Goal: Register for event/course

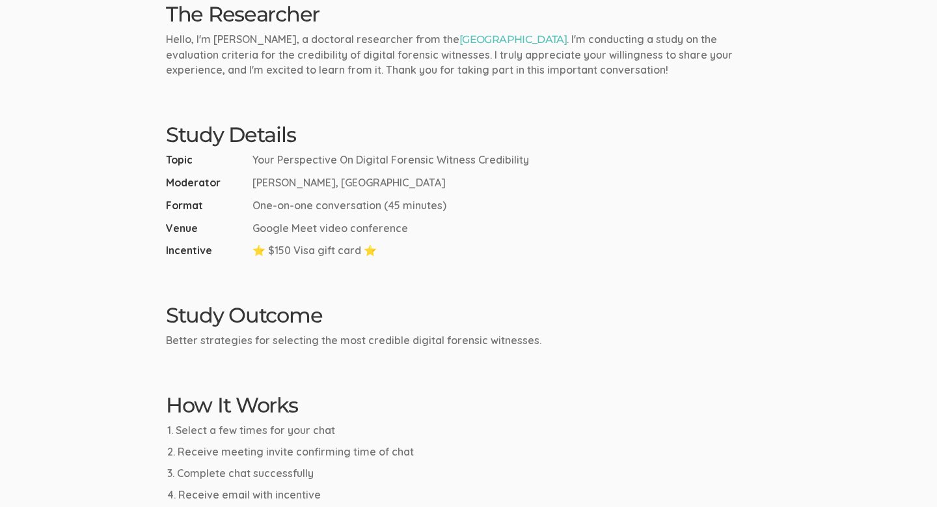
scroll to position [77, 0]
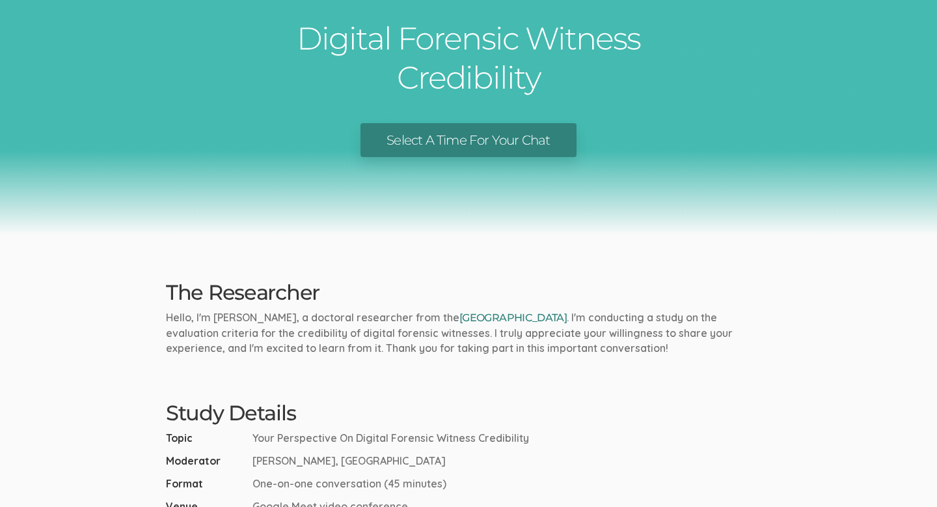
click at [531, 318] on link "[GEOGRAPHIC_DATA]" at bounding box center [513, 317] width 107 height 12
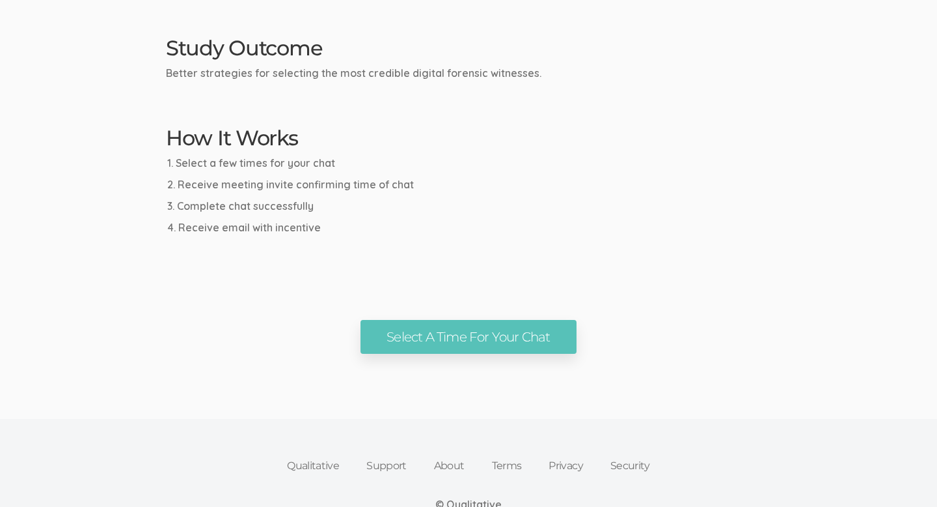
scroll to position [680, 0]
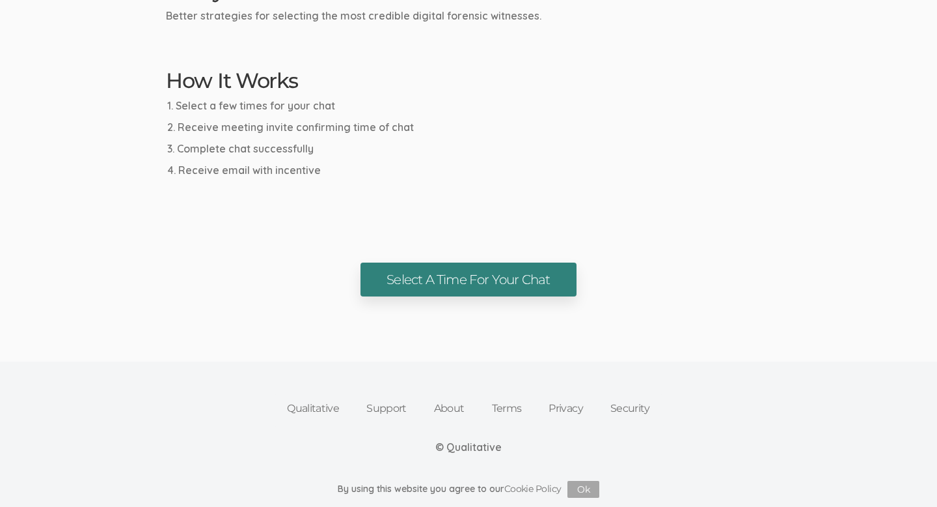
click at [546, 274] on link "Select A Time For Your Chat" at bounding box center [468, 279] width 215 height 35
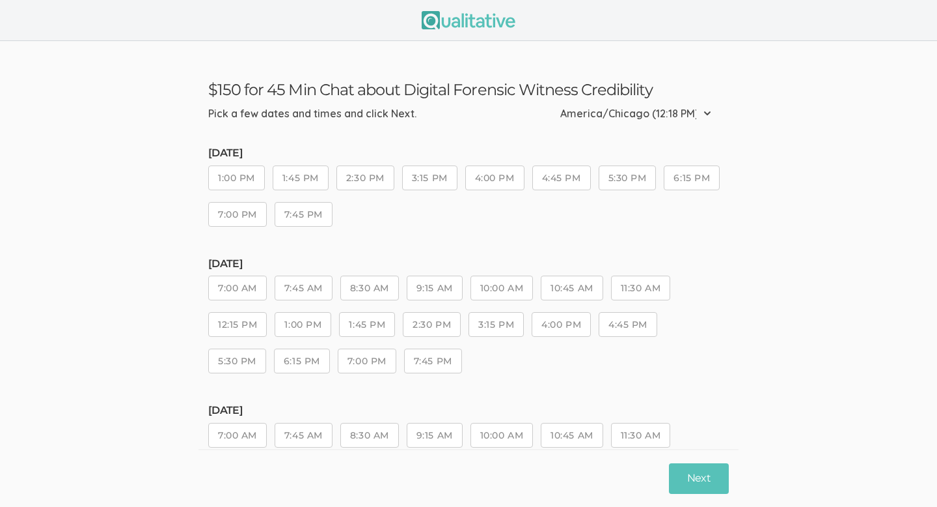
click at [577, 293] on button "10:45 AM" at bounding box center [572, 287] width 62 height 25
click at [681, 467] on button "Next" at bounding box center [699, 478] width 60 height 31
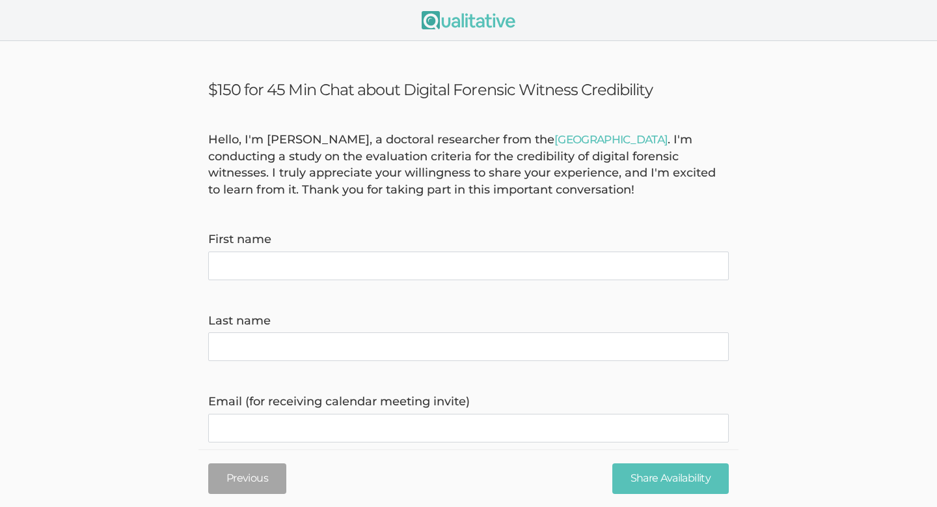
type name "[PERSON_NAME]"
type name "Ilochi"
type invite\) "[PERSON_NAME][EMAIL_ADDRESS][DOMAIN_NAME]"
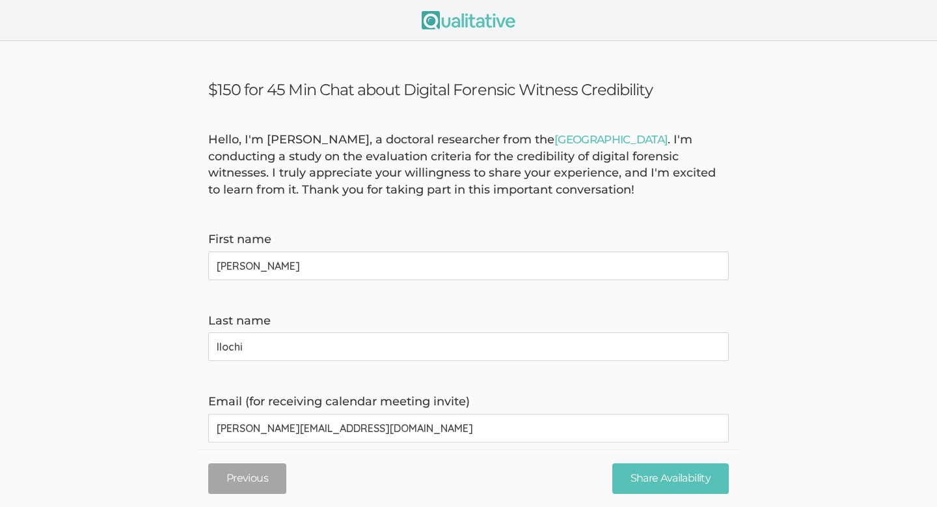
type time\) "2405597070"
click at [632, 482] on input "Share Availability" at bounding box center [671, 478] width 117 height 31
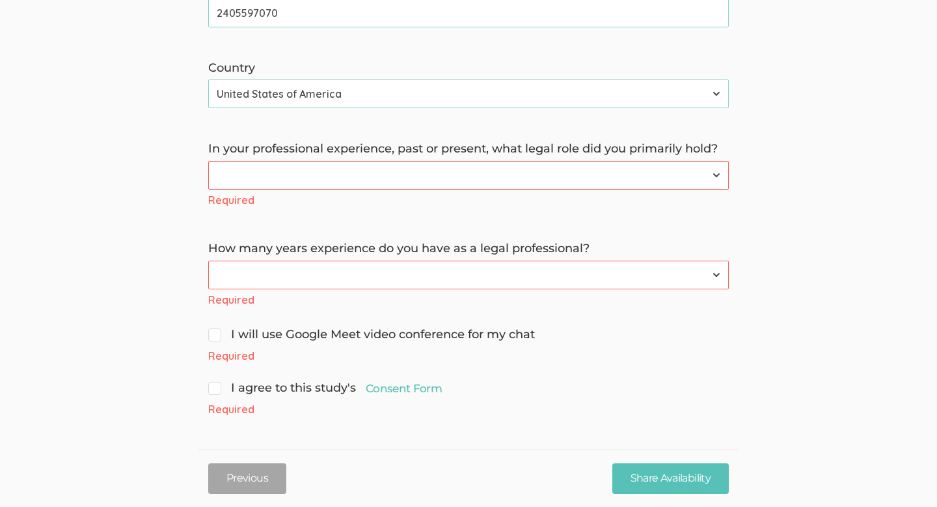
click at [458, 178] on select "Forensic Professional (also includes Forensic Analyst or Forensic Examiner) Inv…" at bounding box center [468, 175] width 521 height 29
select select "4"
click at [208, 178] on select "Forensic Professional (also includes Forensic Analyst or Forensic Examiner) Inv…" at bounding box center [468, 175] width 521 height 29
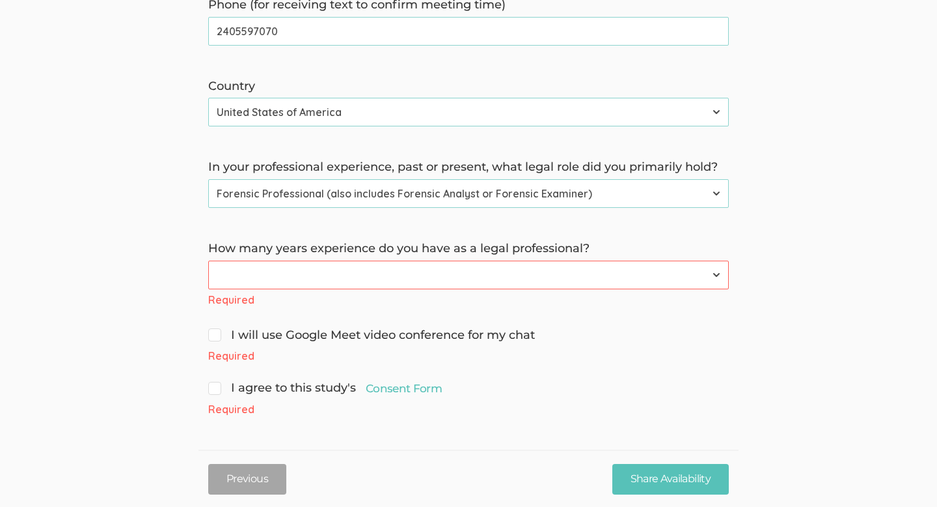
scroll to position [478, 0]
click at [396, 272] on select "Less than 1 year 1 to 4 years 5+ years" at bounding box center [468, 274] width 521 height 29
select select "0"
click at [208, 277] on select "Less than 1 year 1 to 4 years 5+ years" at bounding box center [468, 274] width 521 height 29
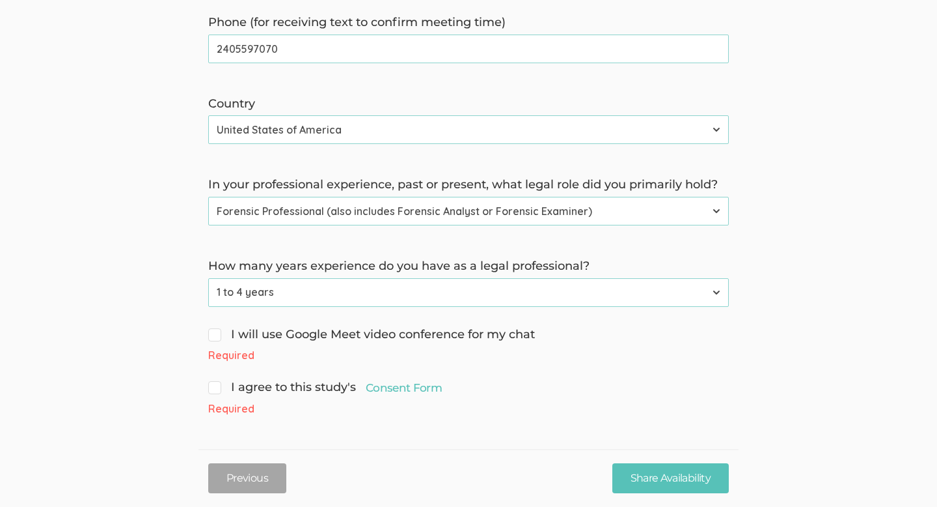
scroll to position [460, 0]
click at [214, 329] on input "I will use Google Meet video conference for my chat" at bounding box center [212, 333] width 8 height 8
checkbox input "true"
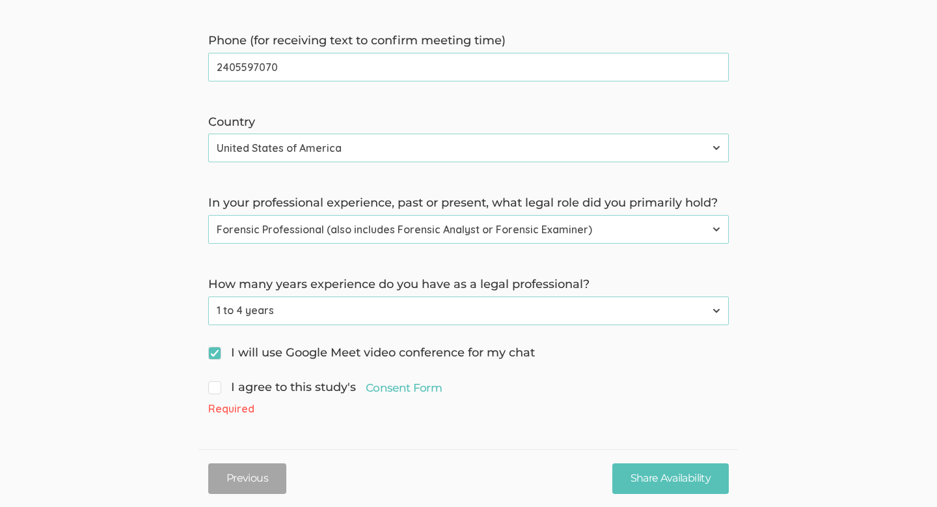
click at [212, 386] on input "I agree to this study's Consent Form" at bounding box center [212, 386] width 8 height 8
checkbox input "true"
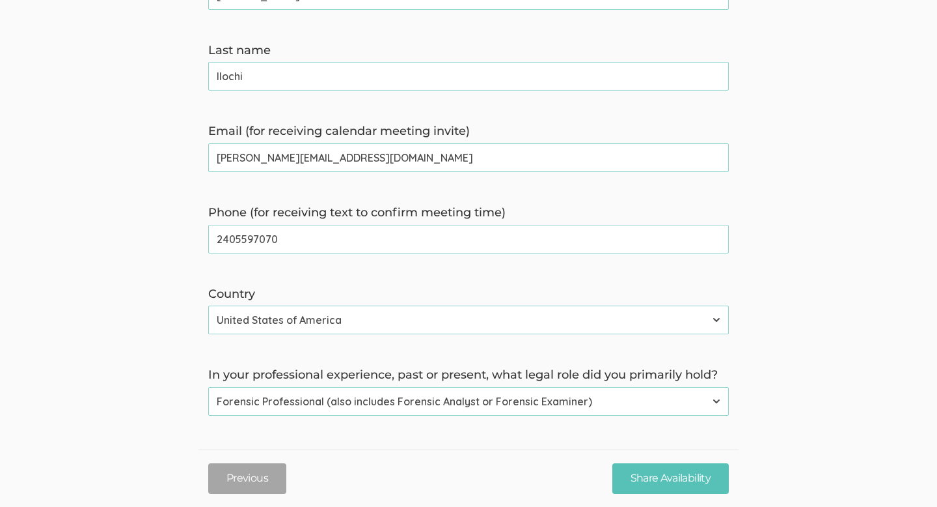
scroll to position [0, 0]
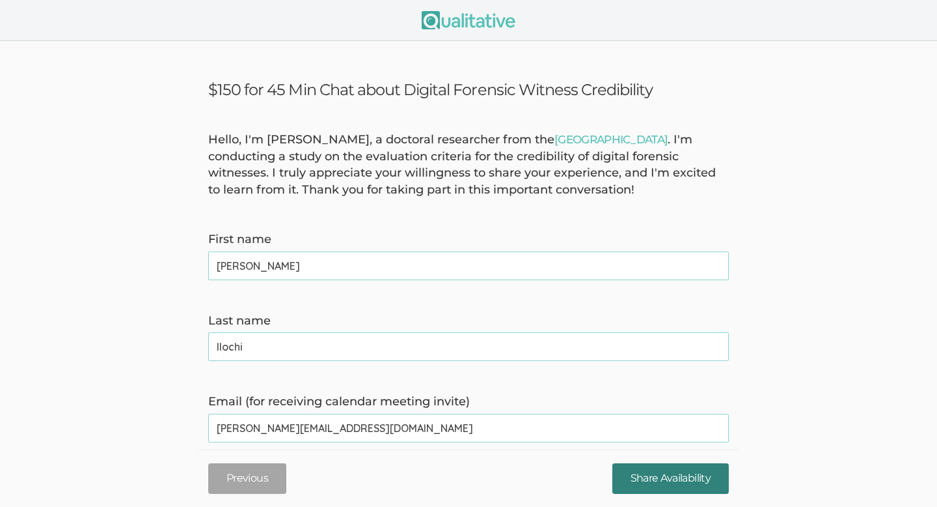
click at [659, 484] on input "Share Availability" at bounding box center [671, 478] width 117 height 31
